Goal: Transaction & Acquisition: Purchase product/service

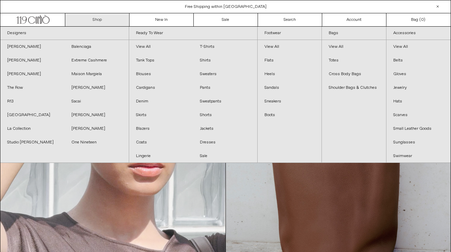
click at [105, 20] on link "Shop" at bounding box center [97, 19] width 64 height 13
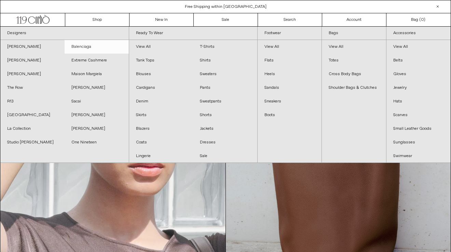
click at [88, 45] on link "Balenciaga" at bounding box center [97, 47] width 64 height 14
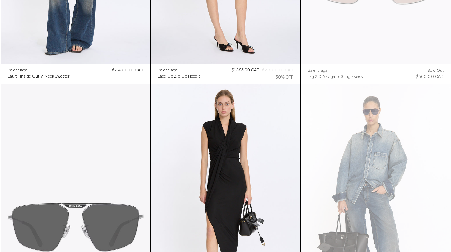
scroll to position [199, 0]
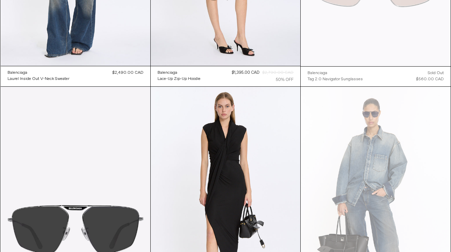
click at [120, 76] on div "Regular price $2,490.00 CAD Sold out Sale price $2,490.00 CAD Unit price / per …" at bounding box center [128, 76] width 31 height 13
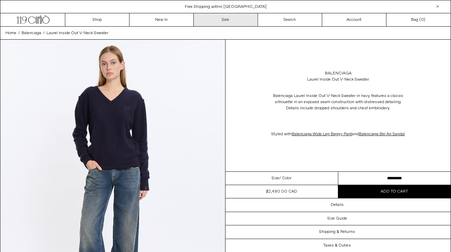
click at [227, 15] on link "Sale" at bounding box center [226, 19] width 64 height 13
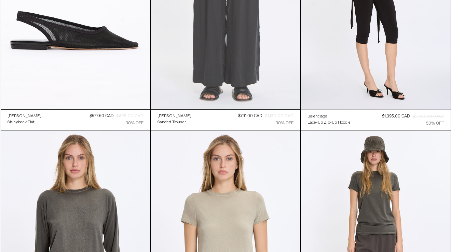
scroll to position [169, 0]
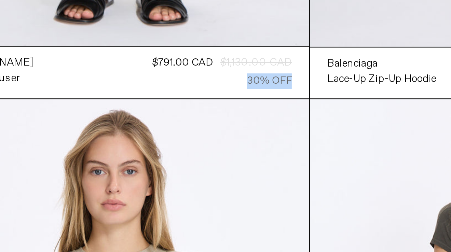
drag, startPoint x: 276, startPoint y: 108, endPoint x: 297, endPoint y: 109, distance: 20.9
click at [297, 109] on div "Lauren Manoogian Sanded Trouser Regular price $791.00 CAD $1,130.00 CAD 30% OFF…" at bounding box center [226, 106] width 150 height 21
drag, startPoint x: 266, startPoint y: 102, endPoint x: 301, endPoint y: 103, distance: 34.6
click at [299, 105] on div "Lauren Manoogian Sanded Trouser Regular price $791.00 CAD $1,130.00 CAD 30% OFF…" at bounding box center [226, 106] width 150 height 21
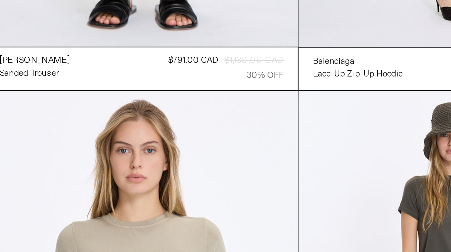
scroll to position [168, 0]
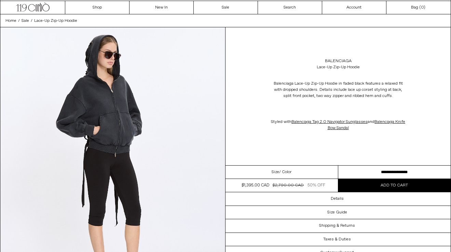
scroll to position [13, 0]
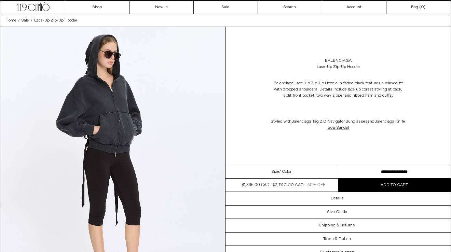
click at [222, 13] on header "Menu .cls-1, .cls-2 { fill: #231f20; stroke: #231f20; stroke-miterlimit: 10; st…" at bounding box center [225, 7] width 451 height 14
click at [220, 11] on link "Sale" at bounding box center [226, 7] width 64 height 13
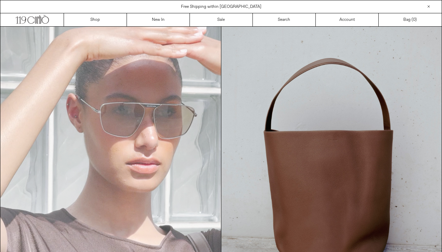
click at [211, 27] on video "Your browser does not support the video tag." at bounding box center [110, 166] width 221 height 278
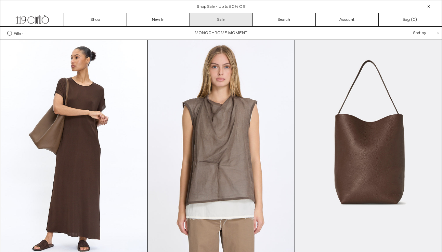
click at [223, 18] on link "Sale" at bounding box center [221, 19] width 63 height 13
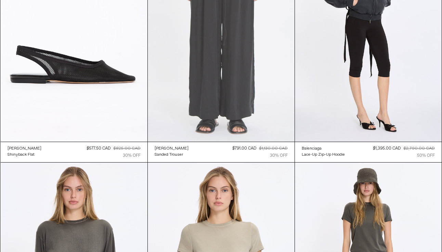
scroll to position [134, 0]
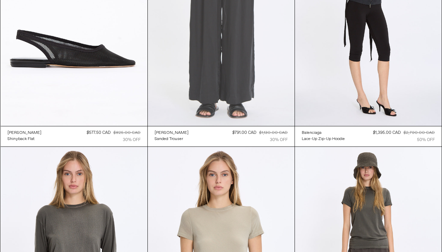
click at [269, 103] on at bounding box center [221, 16] width 147 height 220
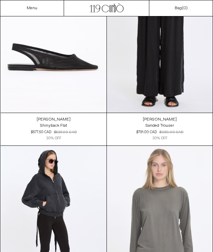
scroll to position [93, 0]
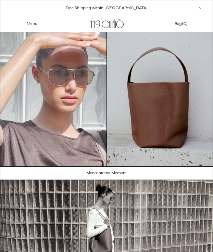
click at [31, 25] on link "Menu" at bounding box center [32, 23] width 11 height 5
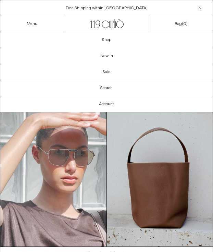
click at [104, 71] on link "Sale" at bounding box center [106, 72] width 212 height 16
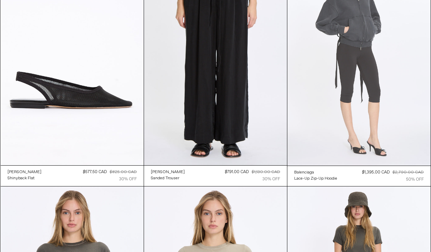
scroll to position [88, 0]
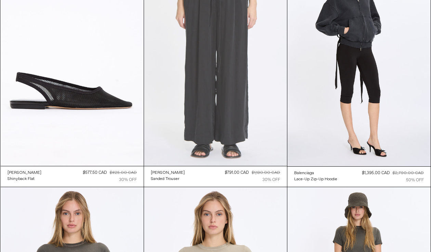
click at [212, 133] on at bounding box center [215, 59] width 143 height 214
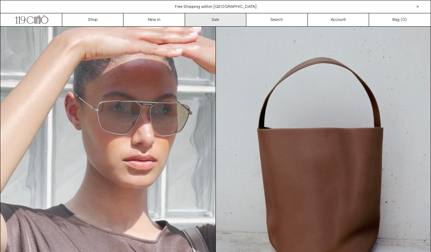
click at [213, 25] on link "Sale" at bounding box center [215, 19] width 61 height 13
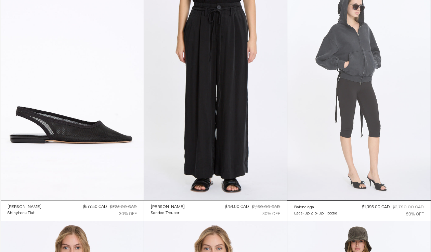
scroll to position [53, 0]
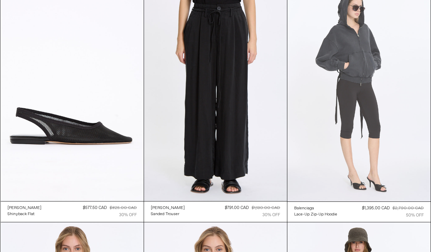
click at [398, 80] on at bounding box center [358, 94] width 143 height 215
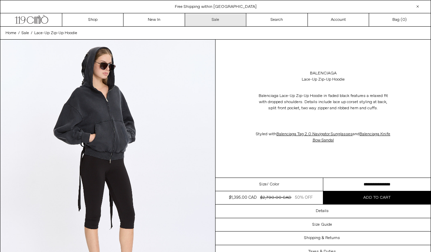
click at [224, 23] on link "Sale" at bounding box center [215, 19] width 61 height 13
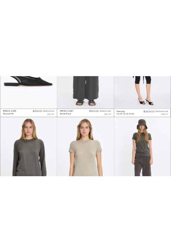
scroll to position [184, 0]
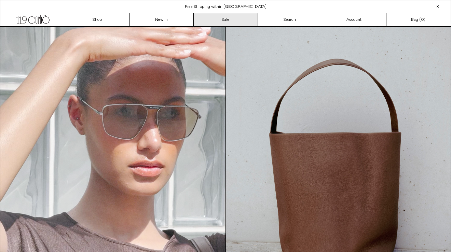
click at [229, 18] on link "Sale" at bounding box center [226, 19] width 64 height 13
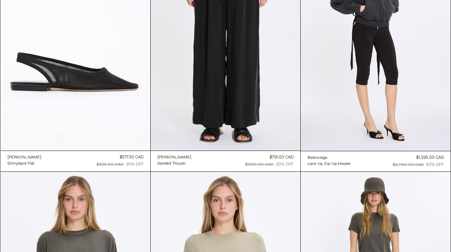
scroll to position [138, 0]
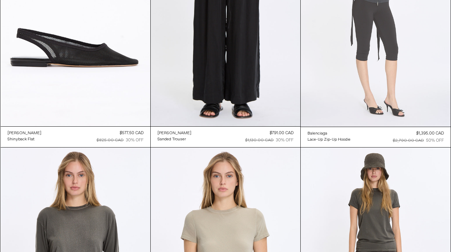
click at [412, 113] on at bounding box center [376, 14] width 150 height 225
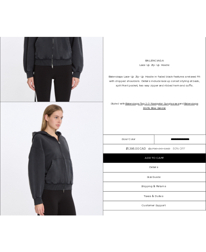
scroll to position [316, 0]
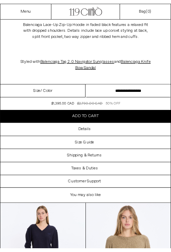
scroll to position [281, 0]
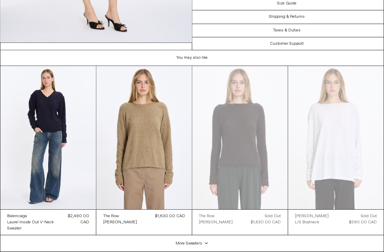
scroll to position [236, 0]
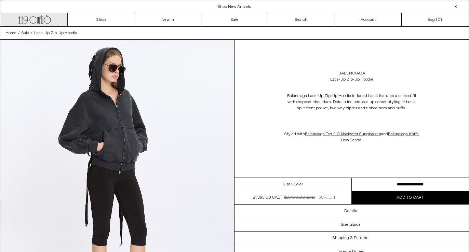
click at [43, 22] on icon at bounding box center [42, 19] width 2 height 9
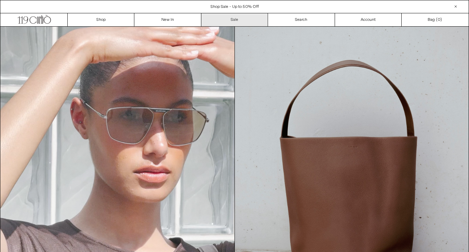
click at [231, 20] on link "Sale" at bounding box center [234, 19] width 67 height 13
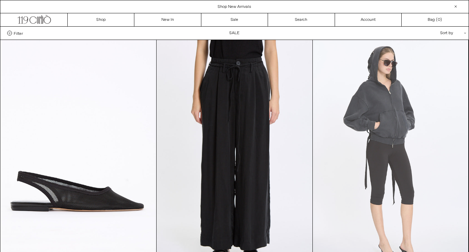
click at [427, 95] on at bounding box center [391, 157] width 156 height 234
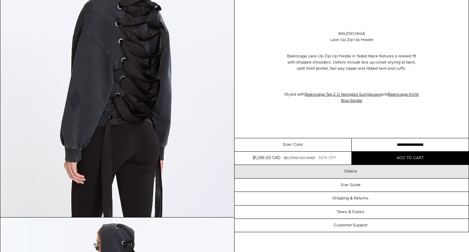
click at [379, 170] on div "Details" at bounding box center [352, 171] width 234 height 13
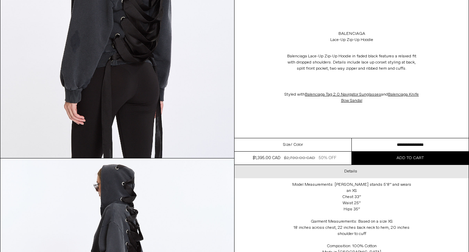
scroll to position [1054, 0]
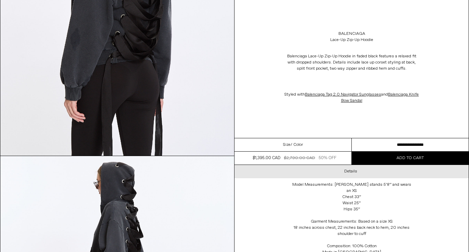
click at [379, 170] on div "Details" at bounding box center [352, 171] width 234 height 13
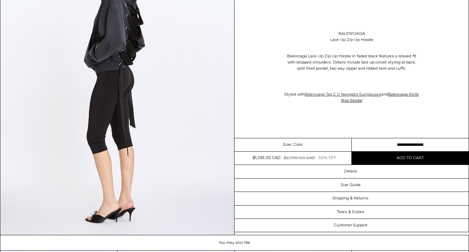
scroll to position [1270, 0]
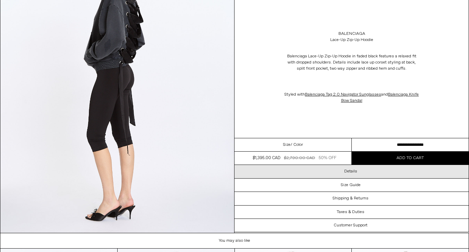
click at [365, 175] on div "Details" at bounding box center [352, 171] width 234 height 13
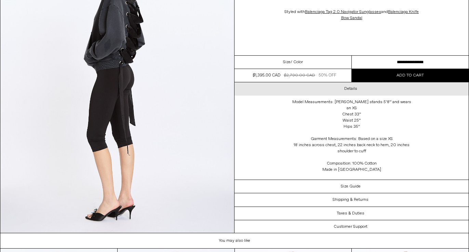
click at [351, 91] on h3 "Details" at bounding box center [350, 89] width 13 height 5
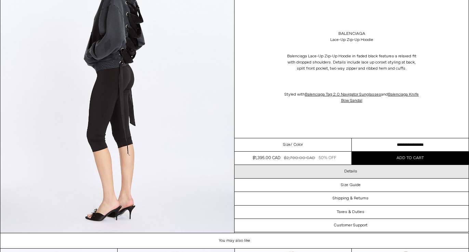
click at [360, 169] on div "Details" at bounding box center [352, 171] width 234 height 13
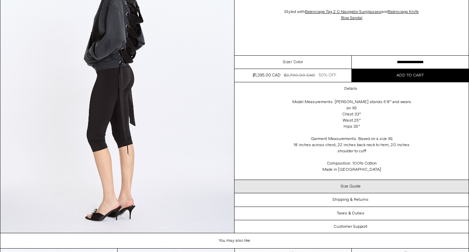
click at [356, 186] on h3 "Size Guide" at bounding box center [351, 186] width 20 height 5
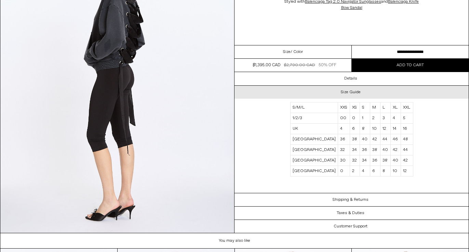
click at [350, 93] on h3 "Size Guide" at bounding box center [351, 92] width 20 height 5
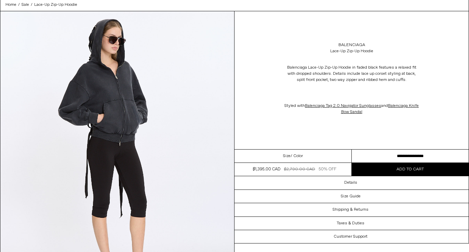
scroll to position [0, 0]
